Goal: Task Accomplishment & Management: Complete application form

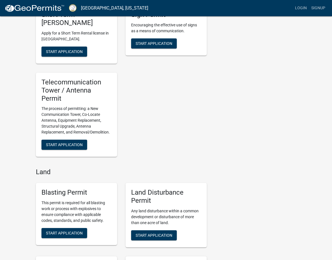
scroll to position [681, 0]
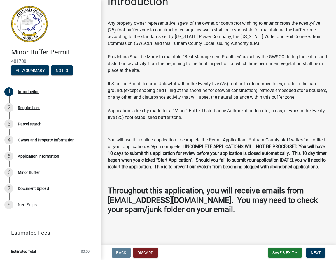
scroll to position [18, 0]
click at [320, 252] on span "Next" at bounding box center [316, 252] width 10 height 4
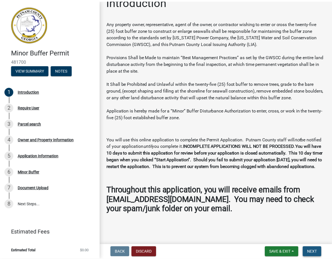
scroll to position [0, 0]
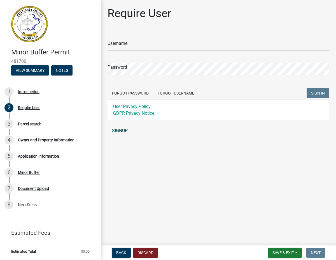
click at [119, 131] on link "SIGNUP" at bounding box center [219, 130] width 222 height 11
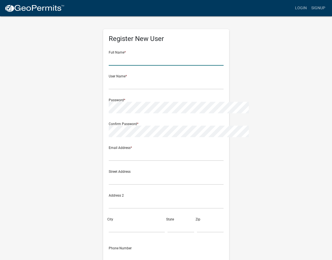
click at [109, 59] on input "text" at bounding box center [166, 59] width 115 height 11
type input "Chad J Sanders"
type input "[EMAIL_ADDRESS][DOMAIN_NAME]"
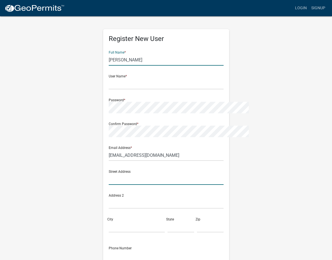
type input "[STREET_ADDRESS]"
type input "[GEOGRAPHIC_DATA]"
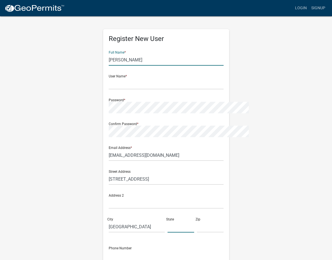
type input "[US_STATE]"
type input "31061"
type input "4786623774"
click at [114, 76] on div "User Name *" at bounding box center [166, 79] width 115 height 19
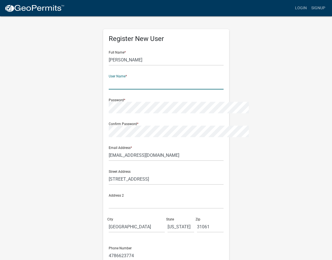
click at [121, 86] on input "text" at bounding box center [166, 83] width 115 height 11
type input "sandersconstruction"
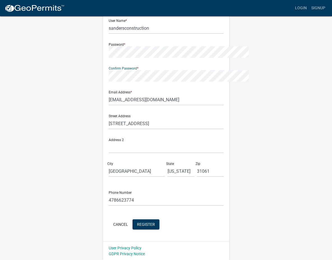
scroll to position [56, 0]
click at [139, 225] on span "Register" at bounding box center [146, 223] width 18 height 4
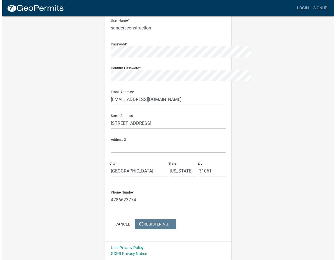
scroll to position [0, 0]
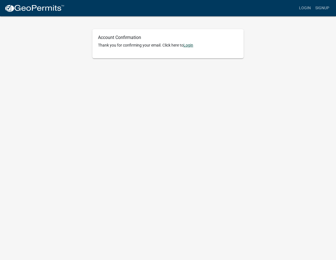
click at [192, 46] on link "Login" at bounding box center [188, 45] width 10 height 4
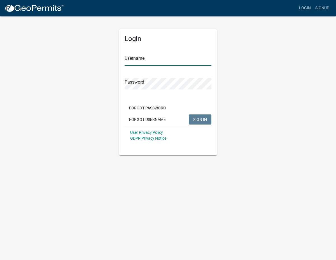
type input "sandersconstruction"
click at [200, 119] on span "SIGN IN" at bounding box center [200, 119] width 14 height 4
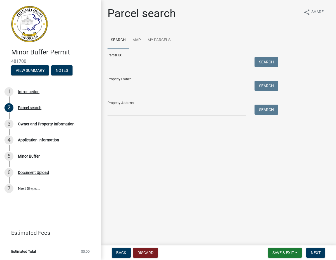
click at [125, 87] on input "Property Owner:" at bounding box center [177, 86] width 139 height 11
type input "l"
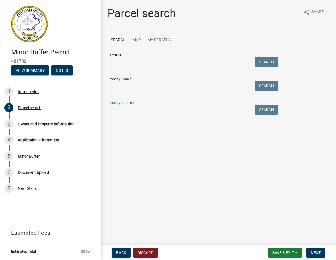
click at [120, 108] on input "Property Address:" at bounding box center [177, 109] width 139 height 11
type input "1"
drag, startPoint x: 124, startPoint y: 84, endPoint x: 131, endPoint y: 87, distance: 8.0
click at [124, 84] on input "Property Owner:" at bounding box center [177, 86] width 139 height 11
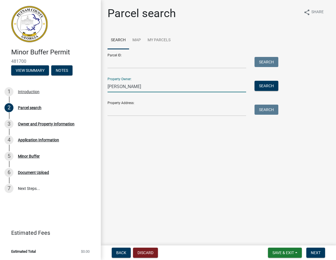
type input "[PERSON_NAME]"
drag, startPoint x: 137, startPoint y: 111, endPoint x: 139, endPoint y: 113, distance: 3.1
click at [137, 111] on input "Property Address:" at bounding box center [177, 109] width 139 height 11
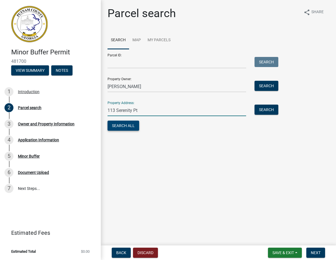
type input "113 Serenity Pt"
click at [129, 126] on button "Search All" at bounding box center [124, 125] width 32 height 10
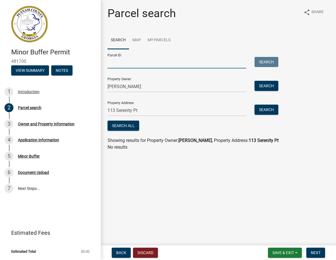
click at [141, 66] on input "Parcel ID:" at bounding box center [177, 62] width 139 height 11
click at [317, 253] on span "Next" at bounding box center [316, 252] width 10 height 4
click at [131, 125] on button "Search All" at bounding box center [124, 125] width 32 height 10
click at [118, 66] on input "Parcel ID:" at bounding box center [177, 62] width 139 height 11
type input "086C012007"
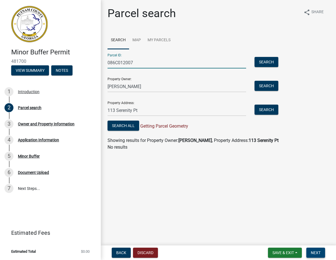
click at [320, 253] on span "Next" at bounding box center [316, 252] width 10 height 4
click at [128, 125] on button "Search All" at bounding box center [124, 125] width 32 height 10
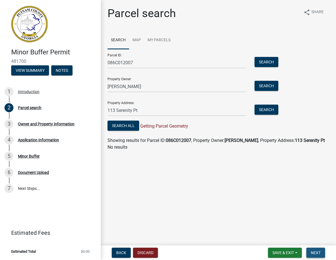
click at [317, 253] on span "Next" at bounding box center [316, 252] width 10 height 4
click at [38, 124] on div "Owner and Property Information" at bounding box center [46, 124] width 57 height 4
click at [126, 110] on input "113 Serenity Pt" at bounding box center [177, 109] width 139 height 11
click at [142, 109] on input "113 Serenity Pt" at bounding box center [177, 109] width 139 height 11
click at [149, 112] on input "113 Serenity Pt" at bounding box center [177, 109] width 139 height 11
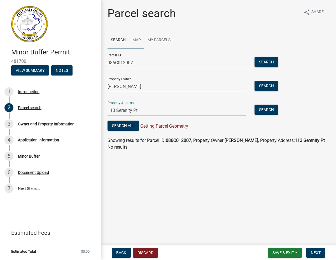
type input "113 Serenity Pt"
click at [136, 40] on link "Map" at bounding box center [136, 40] width 15 height 18
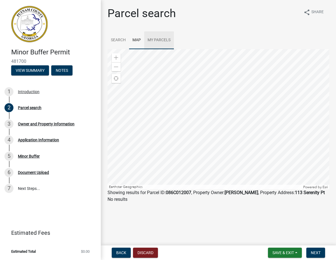
click at [165, 40] on link "My Parcels" at bounding box center [159, 40] width 30 height 18
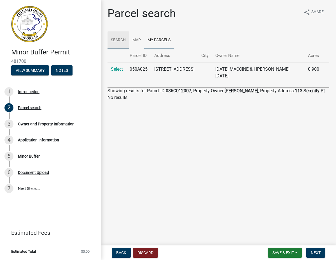
click at [117, 40] on link "Search" at bounding box center [119, 40] width 22 height 18
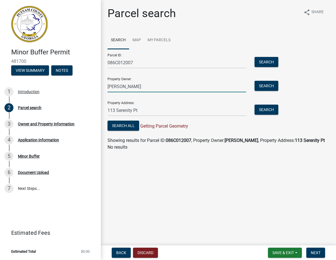
click at [137, 88] on input "[PERSON_NAME]" at bounding box center [177, 86] width 139 height 11
type input "L"
type input "[PERSON_NAME] E & Merry J"
click at [263, 85] on button "Search" at bounding box center [267, 86] width 24 height 10
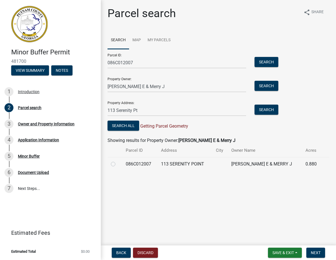
click at [118, 160] on label at bounding box center [118, 160] width 0 height 0
click at [118, 164] on input "radio" at bounding box center [120, 162] width 4 height 4
radio input "true"
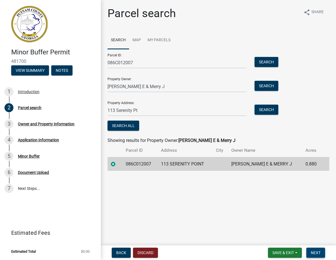
click at [318, 253] on span "Next" at bounding box center [316, 252] width 10 height 4
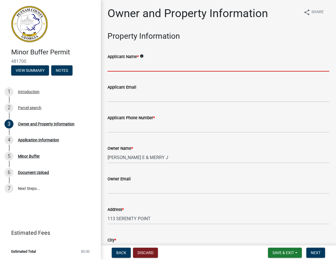
click at [152, 66] on input "Applicant Name *" at bounding box center [219, 65] width 222 height 11
type input "[PERSON_NAME]"
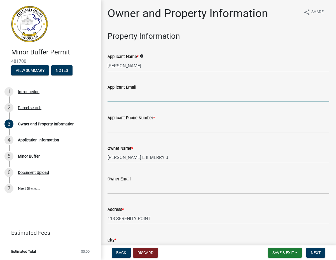
click at [129, 97] on input "Applicant Email" at bounding box center [219, 95] width 222 height 11
type input "[EMAIL_ADDRESS][DOMAIN_NAME]"
type input "4786623774"
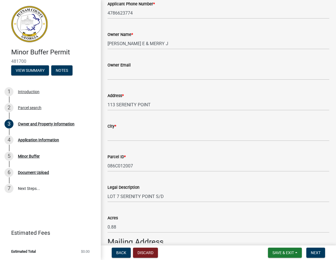
scroll to position [117, 0]
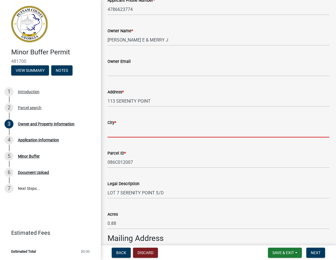
click at [127, 134] on input "City *" at bounding box center [219, 131] width 222 height 11
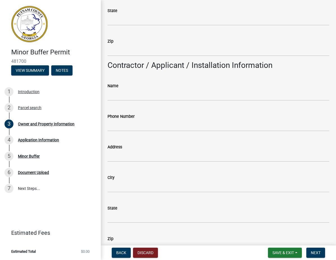
scroll to position [428, 0]
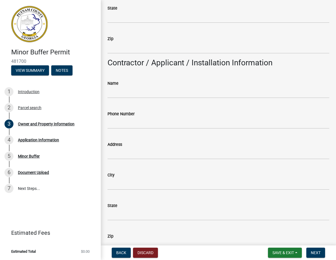
type input "Eatonton"
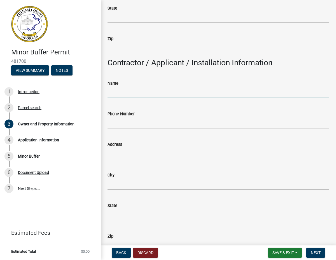
click at [125, 92] on input "Name" at bounding box center [219, 92] width 222 height 11
type input "[PERSON_NAME] Construction LLC"
click at [146, 123] on input "Phone Number" at bounding box center [219, 122] width 222 height 11
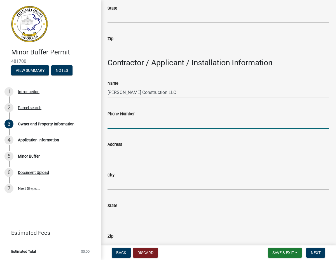
type input "4786623774"
type input "[STREET_ADDRESS]"
type input "[GEOGRAPHIC_DATA]"
type input "[US_STATE]"
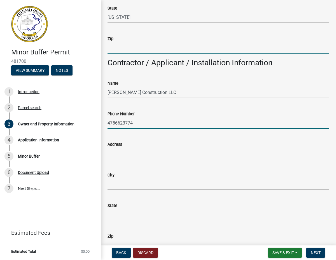
type input "31061"
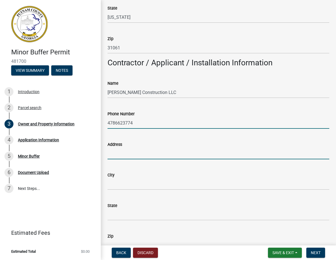
click at [139, 153] on input "Address" at bounding box center [219, 153] width 222 height 11
type input "[STREET_ADDRESS]"
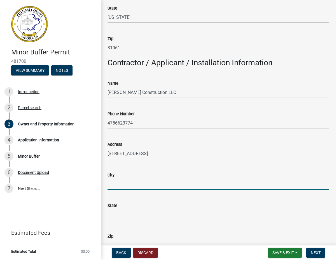
type input "[GEOGRAPHIC_DATA]"
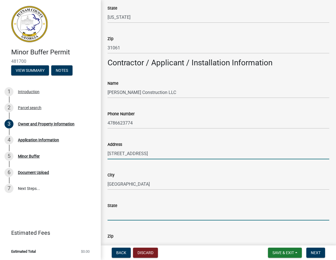
type input "[US_STATE]"
type input "31061"
type input "[EMAIL_ADDRESS][DOMAIN_NAME]"
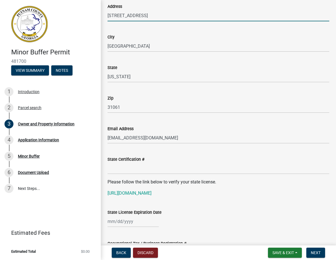
scroll to position [604, 0]
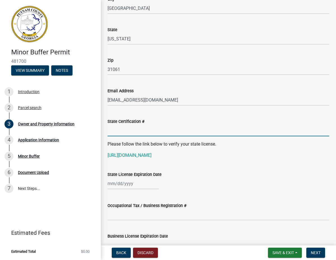
drag, startPoint x: 118, startPoint y: 133, endPoint x: 128, endPoint y: 135, distance: 10.3
click at [118, 133] on input "State Certification #" at bounding box center [219, 130] width 222 height 11
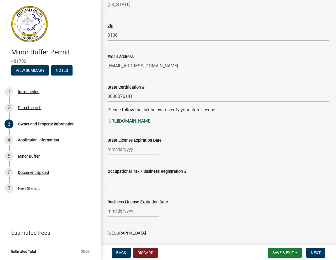
scroll to position [640, 0]
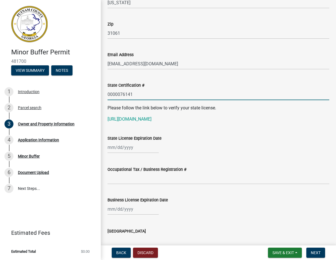
type input "0000076141"
click at [116, 148] on div at bounding box center [133, 146] width 51 height 11
select select "9"
select select "2025"
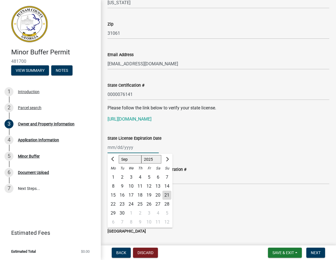
click at [116, 147] on input "State License Expiration Date" at bounding box center [133, 146] width 51 height 11
type input "[DATE]"
click at [191, 144] on div "[DATE] Jan Feb Mar Apr May Jun [DATE] Aug Sep Oct Nov [DATE] 1526 1527 1528 152…" at bounding box center [219, 146] width 222 height 11
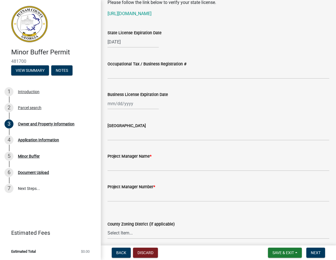
scroll to position [667, 0]
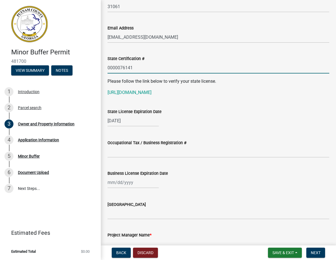
click at [139, 67] on input "0000076141" at bounding box center [219, 67] width 222 height 11
type input "0"
click at [137, 120] on div "[DATE]" at bounding box center [133, 120] width 51 height 11
select select "2028"
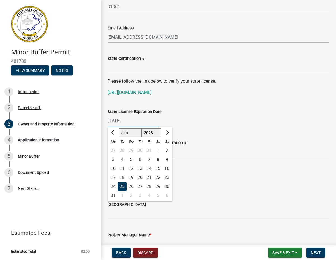
click at [138, 121] on input "[DATE]" at bounding box center [133, 120] width 51 height 11
type input "0"
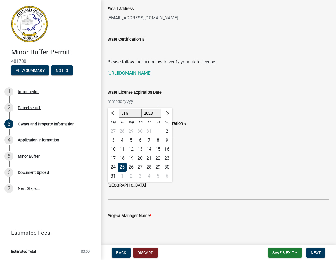
scroll to position [757, 0]
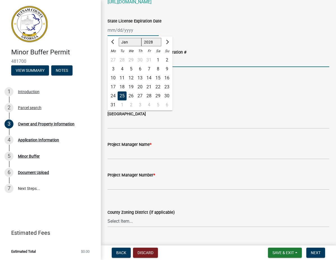
click at [255, 58] on input "Occupational Tax / Business Registration #" at bounding box center [219, 60] width 222 height 11
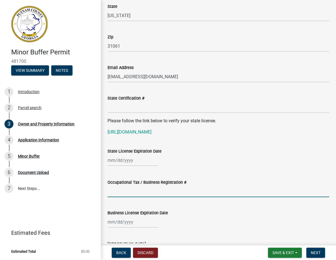
scroll to position [882, 0]
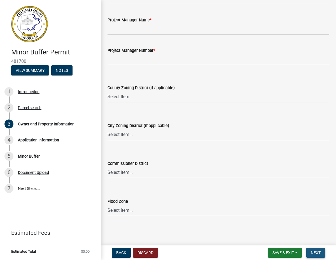
click at [317, 252] on span "Next" at bounding box center [316, 252] width 10 height 4
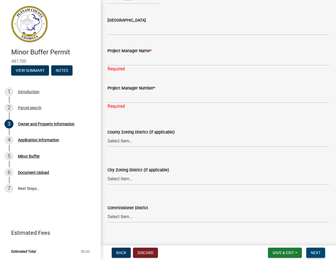
scroll to position [828, 0]
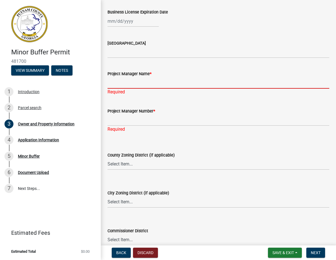
click at [130, 82] on input "Project Manager Name *" at bounding box center [219, 82] width 222 height 11
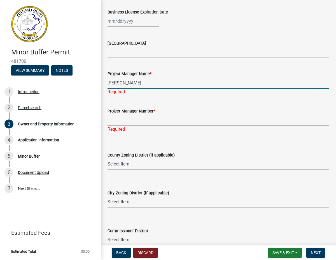
type input "[PERSON_NAME]"
click at [136, 122] on div "Project Manager Number * Required" at bounding box center [219, 116] width 222 height 33
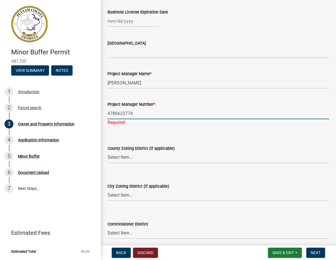
type input "4786623774"
click at [183, 135] on div "County Zoning District (if applicable) Select Item... AG-1 R-1R R-1 R-2 MHP RM-…" at bounding box center [219, 146] width 222 height 33
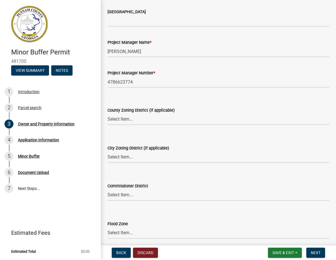
scroll to position [882, 0]
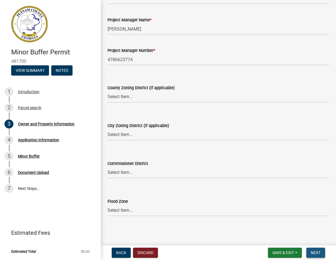
click at [316, 251] on span "Next" at bounding box center [316, 252] width 10 height 4
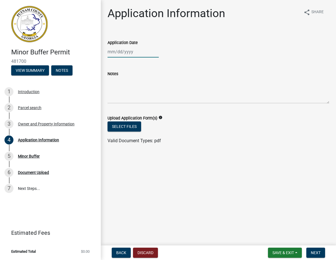
click at [128, 52] on div at bounding box center [133, 51] width 51 height 11
select select "9"
select select "2025"
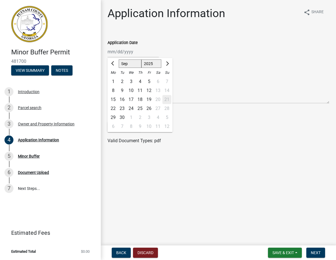
click at [123, 106] on div "23" at bounding box center [122, 108] width 9 height 9
type input "[DATE]"
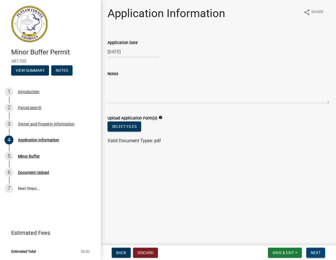
click at [314, 251] on span "Next" at bounding box center [316, 252] width 10 height 4
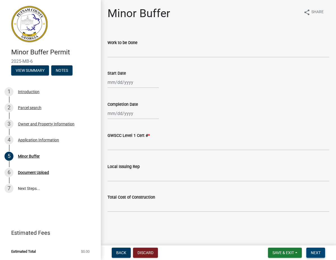
click at [320, 253] on span "Next" at bounding box center [316, 252] width 10 height 4
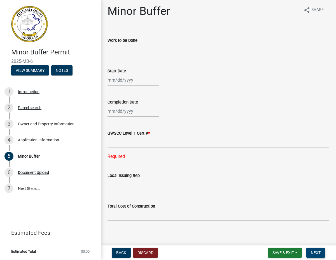
scroll to position [7, 0]
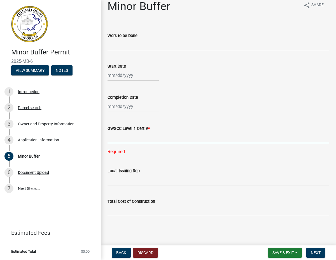
click at [150, 138] on input "text" at bounding box center [219, 137] width 222 height 11
type input "76141"
click at [136, 155] on wm-data-entity-input-list "Work to be Done Start Date Completion Date GWSCC Level 1 Cert # * 76141 Require…" at bounding box center [219, 122] width 222 height 197
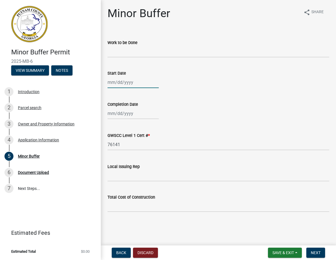
click at [127, 81] on div at bounding box center [133, 81] width 51 height 11
select select "9"
select select "2025"
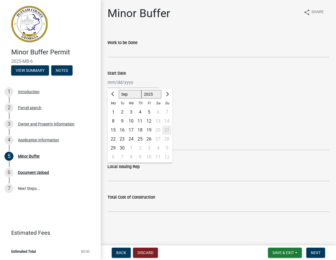
click at [123, 139] on div "23" at bounding box center [122, 138] width 9 height 9
type input "[DATE]"
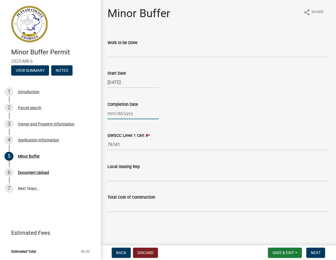
click at [132, 115] on div at bounding box center [133, 113] width 51 height 11
select select "9"
select select "2025"
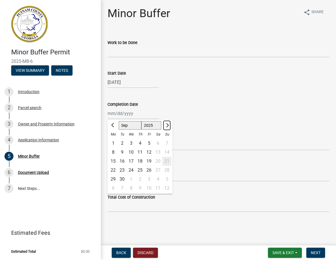
click at [167, 125] on span "Next month" at bounding box center [167, 125] width 4 height 4
select select "10"
click at [150, 152] on div "10" at bounding box center [148, 152] width 9 height 9
type input "[DATE]"
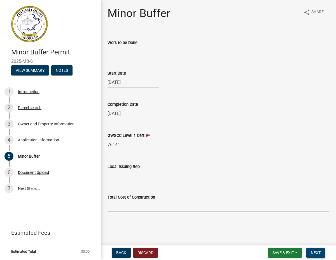
click at [316, 253] on span "Next" at bounding box center [316, 252] width 10 height 4
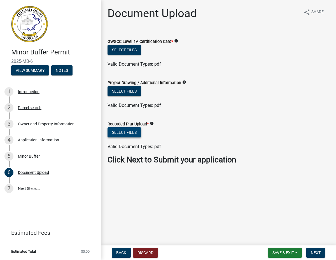
click at [125, 132] on button "Select files" at bounding box center [125, 132] width 34 height 10
click at [29, 155] on div "Minor Buffer" at bounding box center [29, 156] width 22 height 4
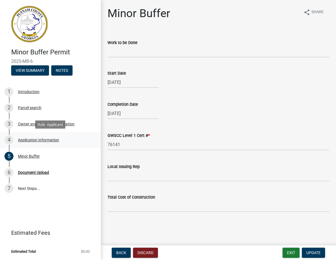
click at [50, 139] on div "Application Information" at bounding box center [38, 140] width 41 height 4
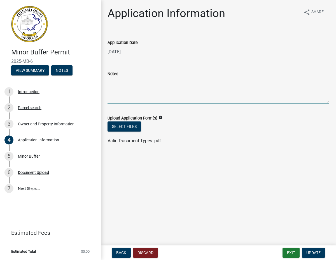
click at [134, 88] on textarea "Notes" at bounding box center [219, 90] width 222 height 26
type textarea "Install seawall"
click at [314, 253] on span "Update" at bounding box center [313, 252] width 14 height 4
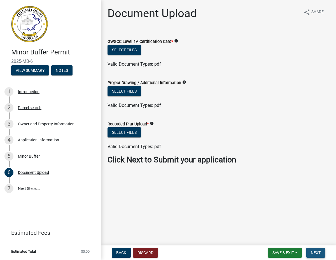
click at [317, 253] on span "Next" at bounding box center [316, 252] width 10 height 4
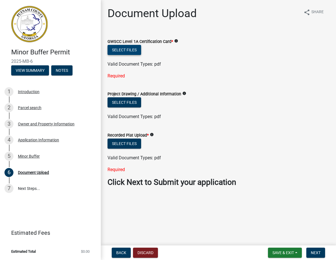
click at [122, 50] on button "Select files" at bounding box center [125, 50] width 34 height 10
click at [123, 50] on button "Select files" at bounding box center [125, 50] width 34 height 10
